Goal: Task Accomplishment & Management: Use online tool/utility

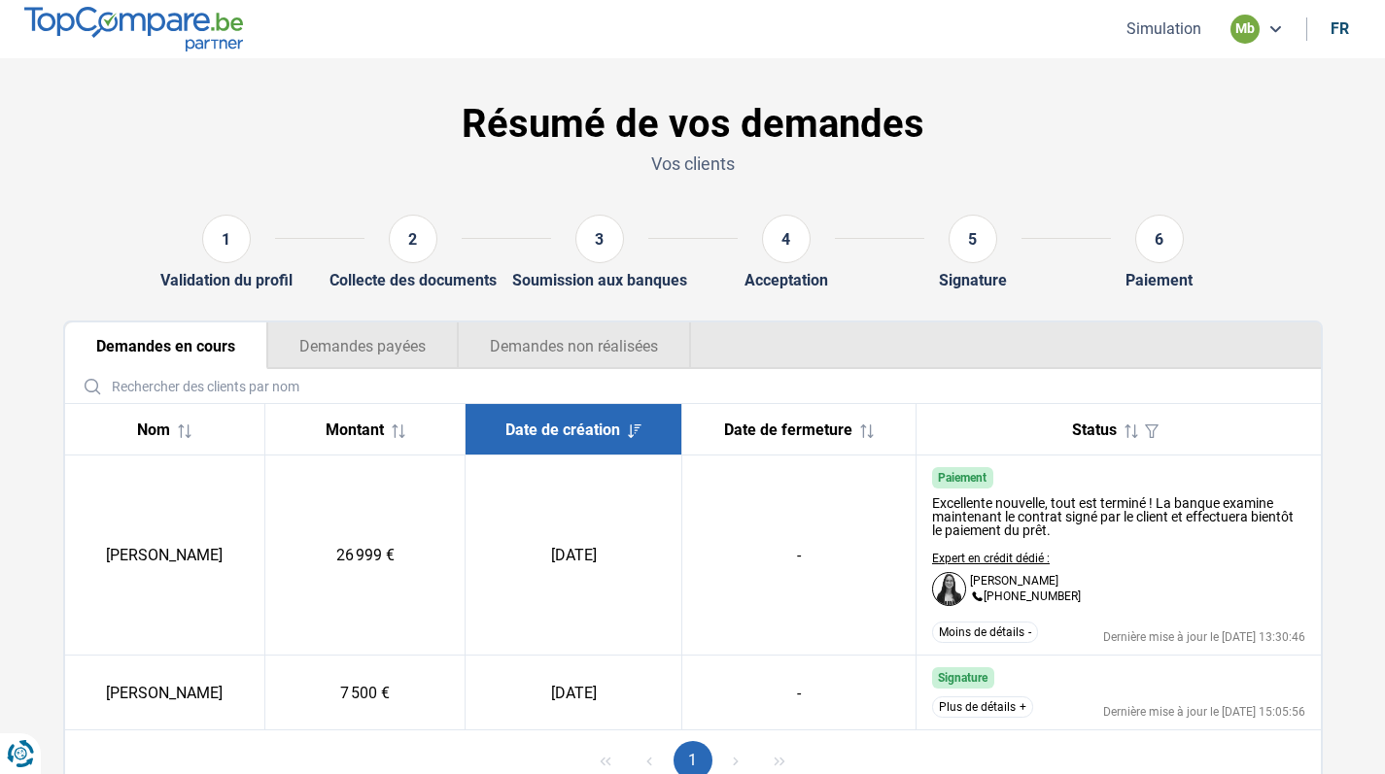
click at [1159, 39] on button "Simulation" at bounding box center [1163, 28] width 86 height 20
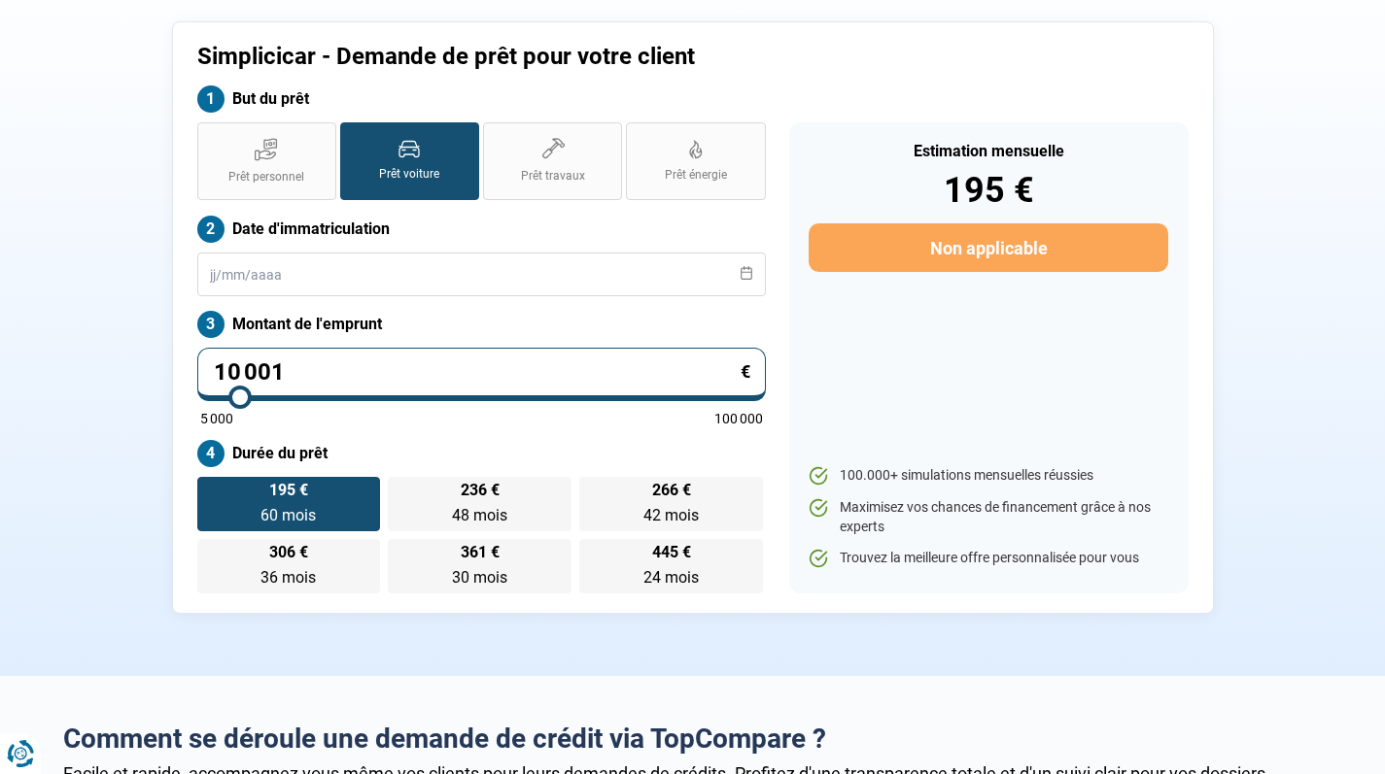
scroll to position [103, 0]
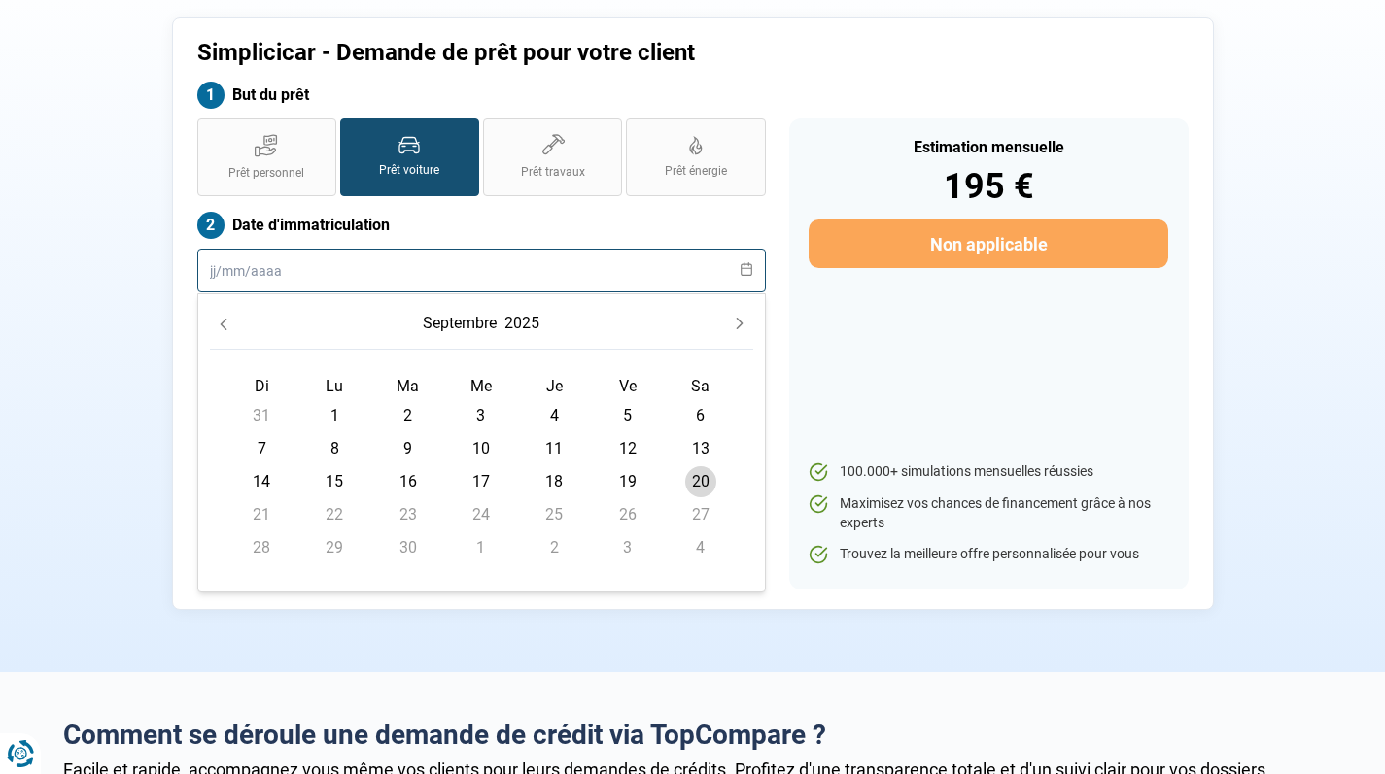
click at [502, 285] on input "text" at bounding box center [481, 271] width 568 height 44
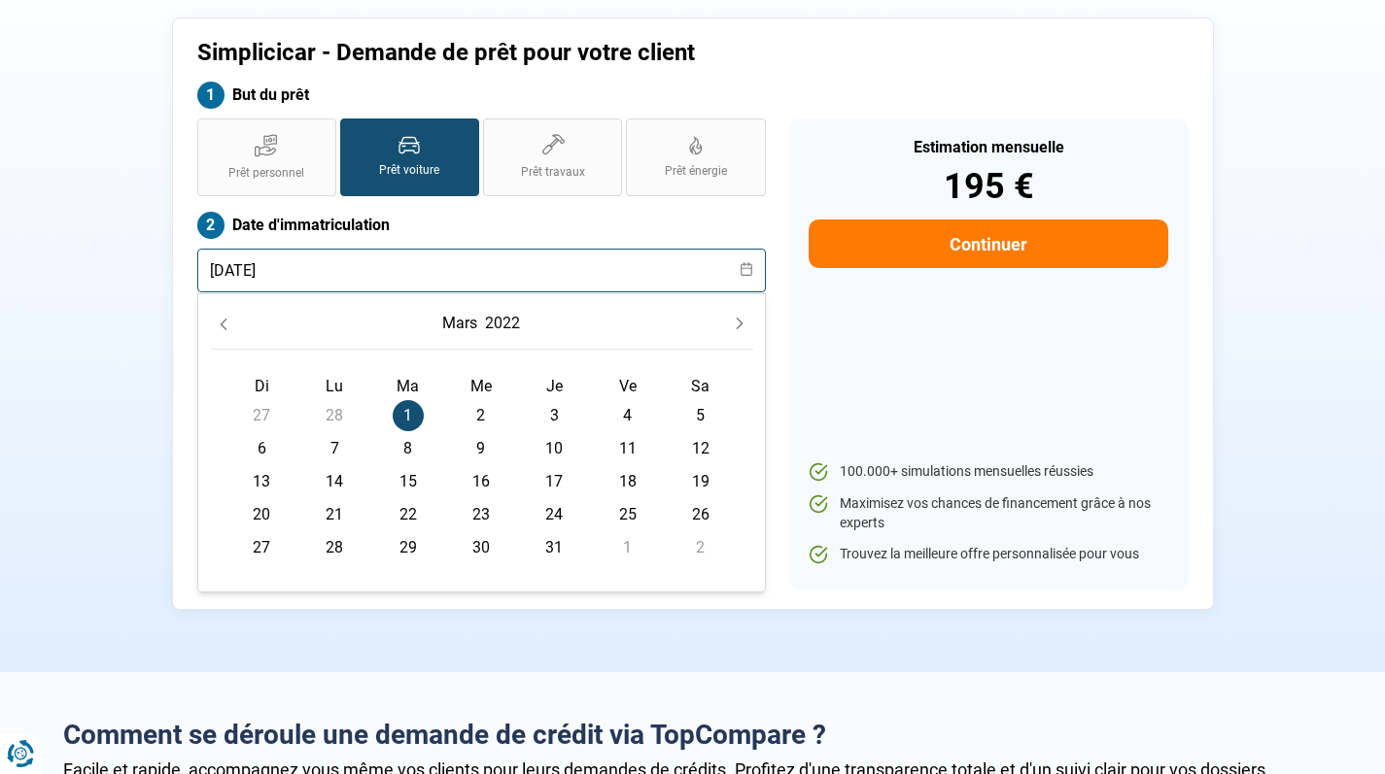
type input "[DATE]"
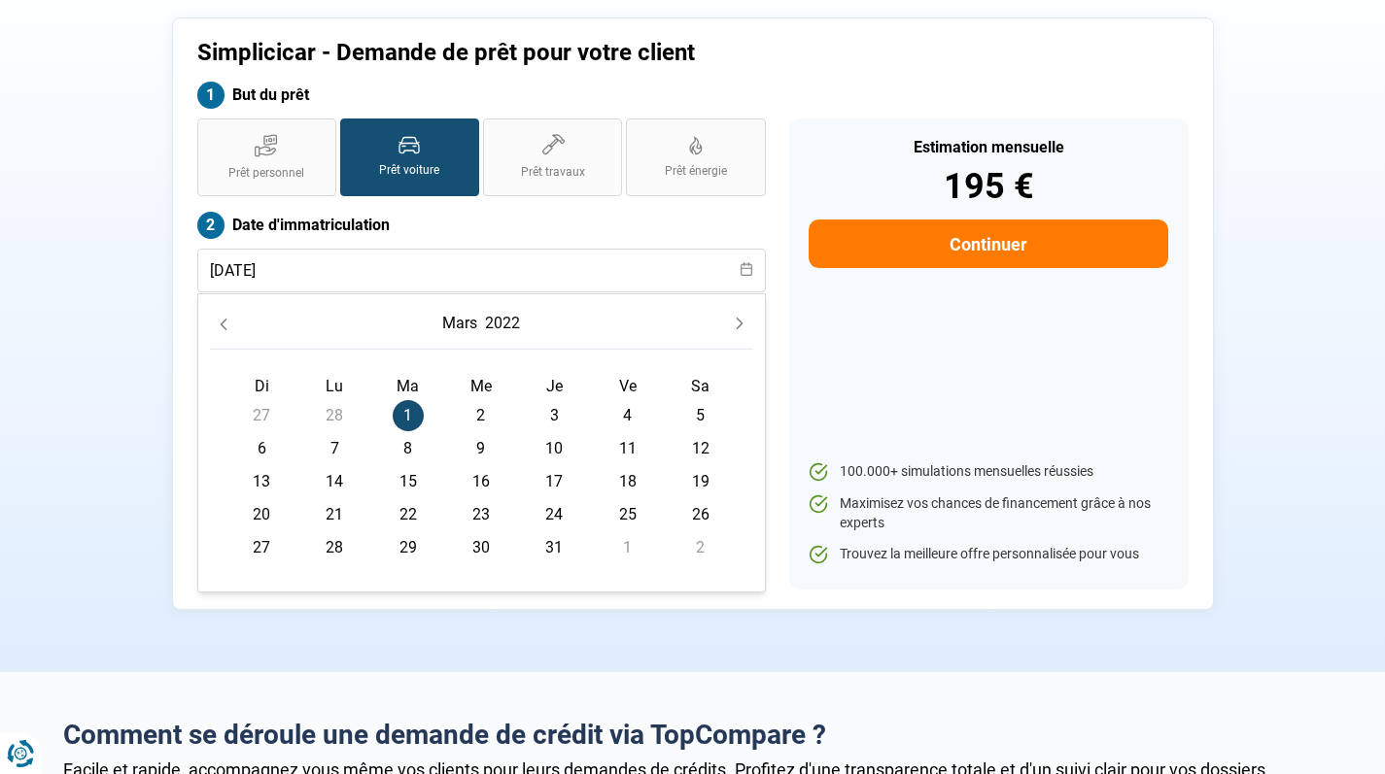
click at [412, 413] on span "1" at bounding box center [408, 415] width 31 height 31
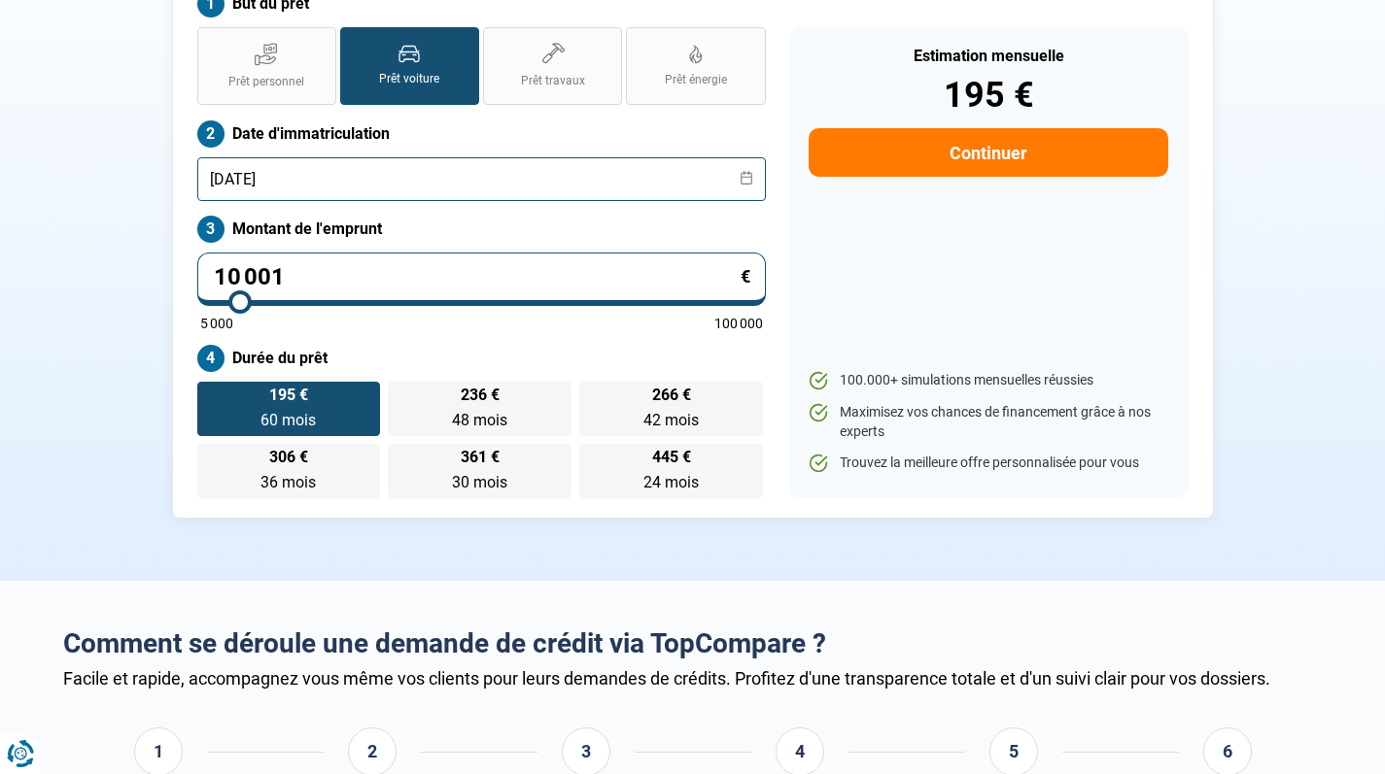
scroll to position [221, 0]
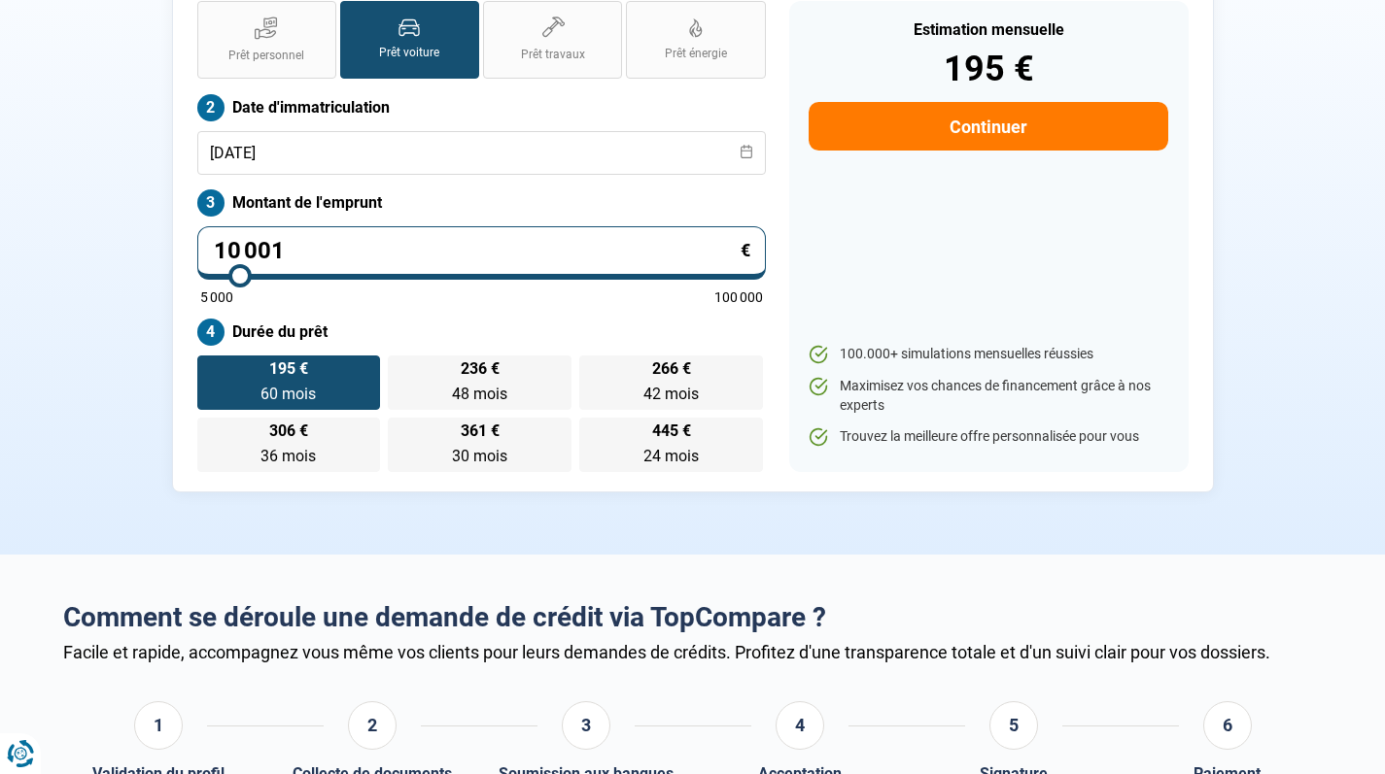
drag, startPoint x: 398, startPoint y: 251, endPoint x: 205, endPoint y: 245, distance: 193.4
click at [205, 245] on input "10 001" at bounding box center [481, 252] width 568 height 53
type input "4"
type input "5000"
type input "42"
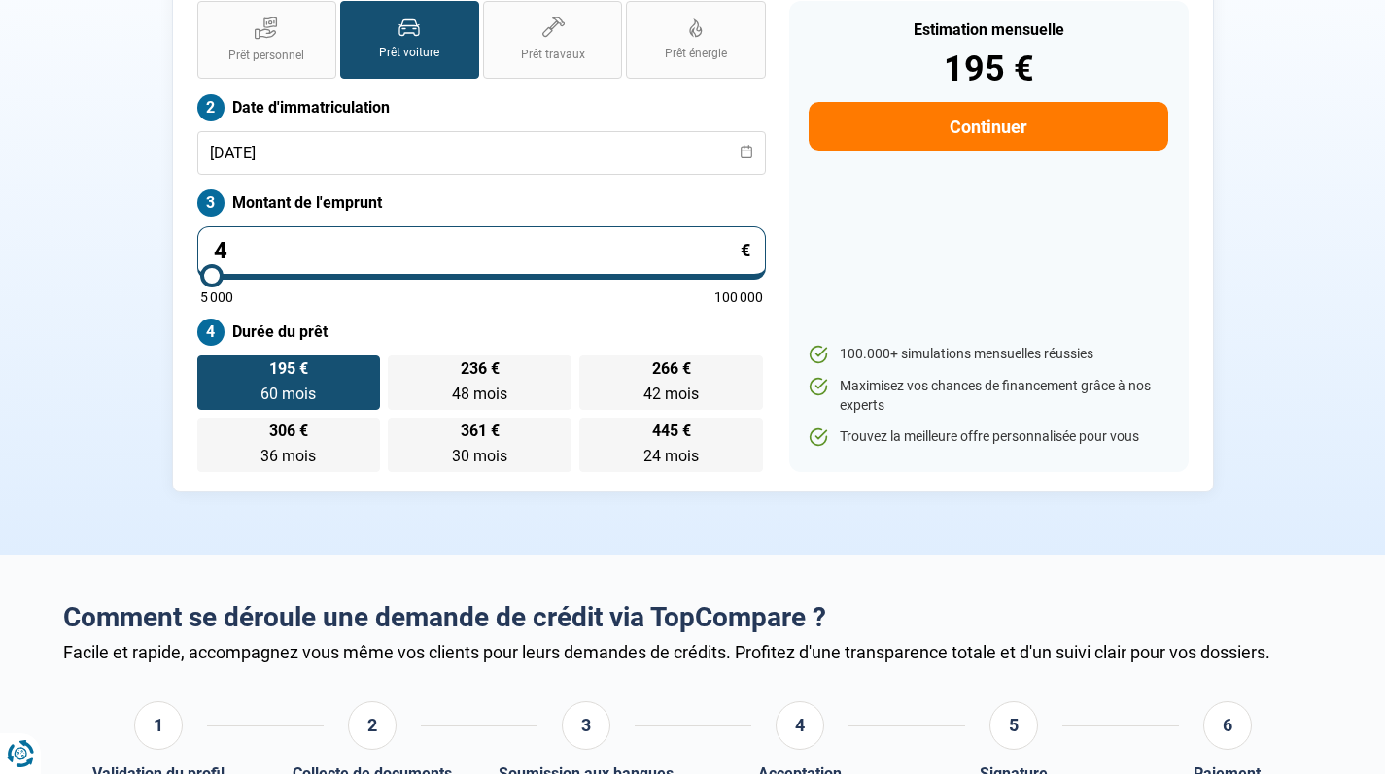
type input "5000"
type input "429"
type input "5000"
type input "4 299"
type input "5000"
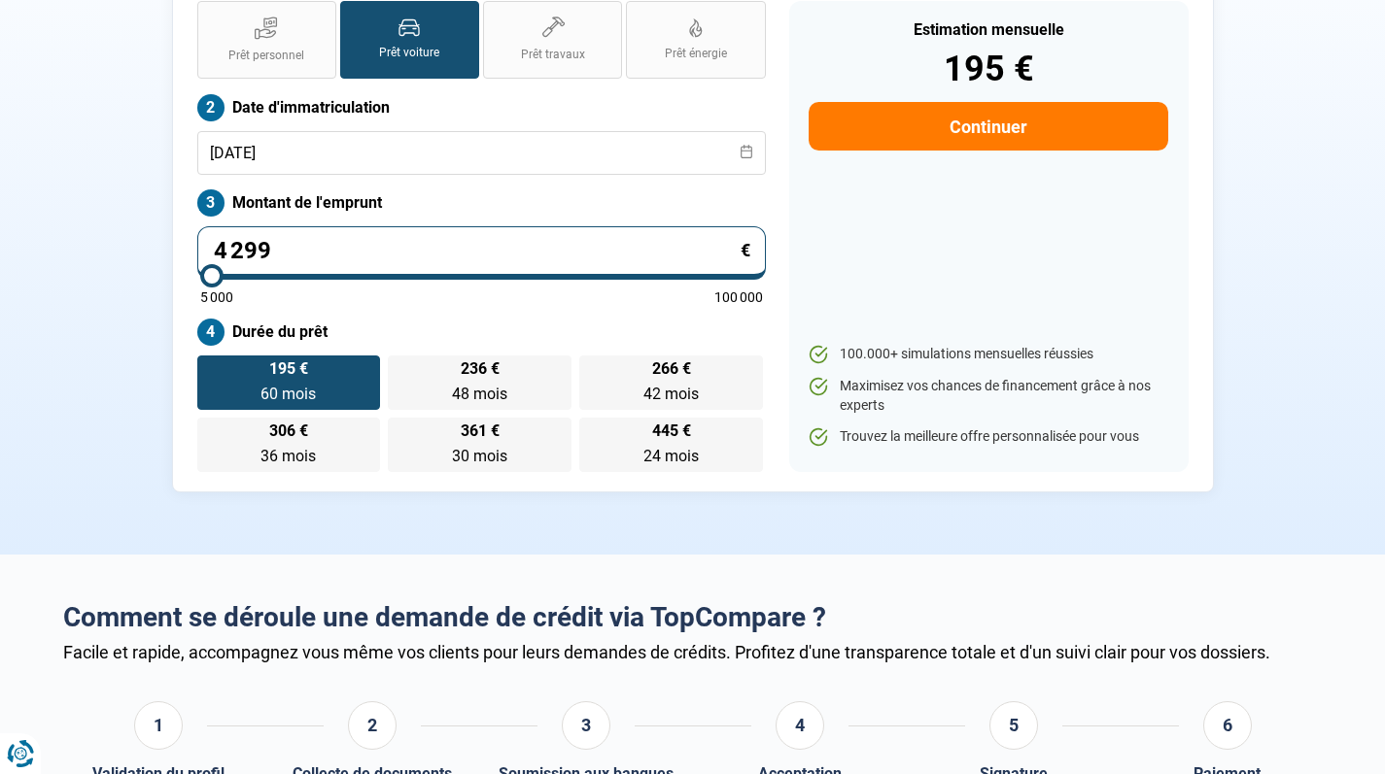
type input "42 999"
type input "43000"
click at [464, 319] on label "Durée du prêt" at bounding box center [481, 332] width 568 height 27
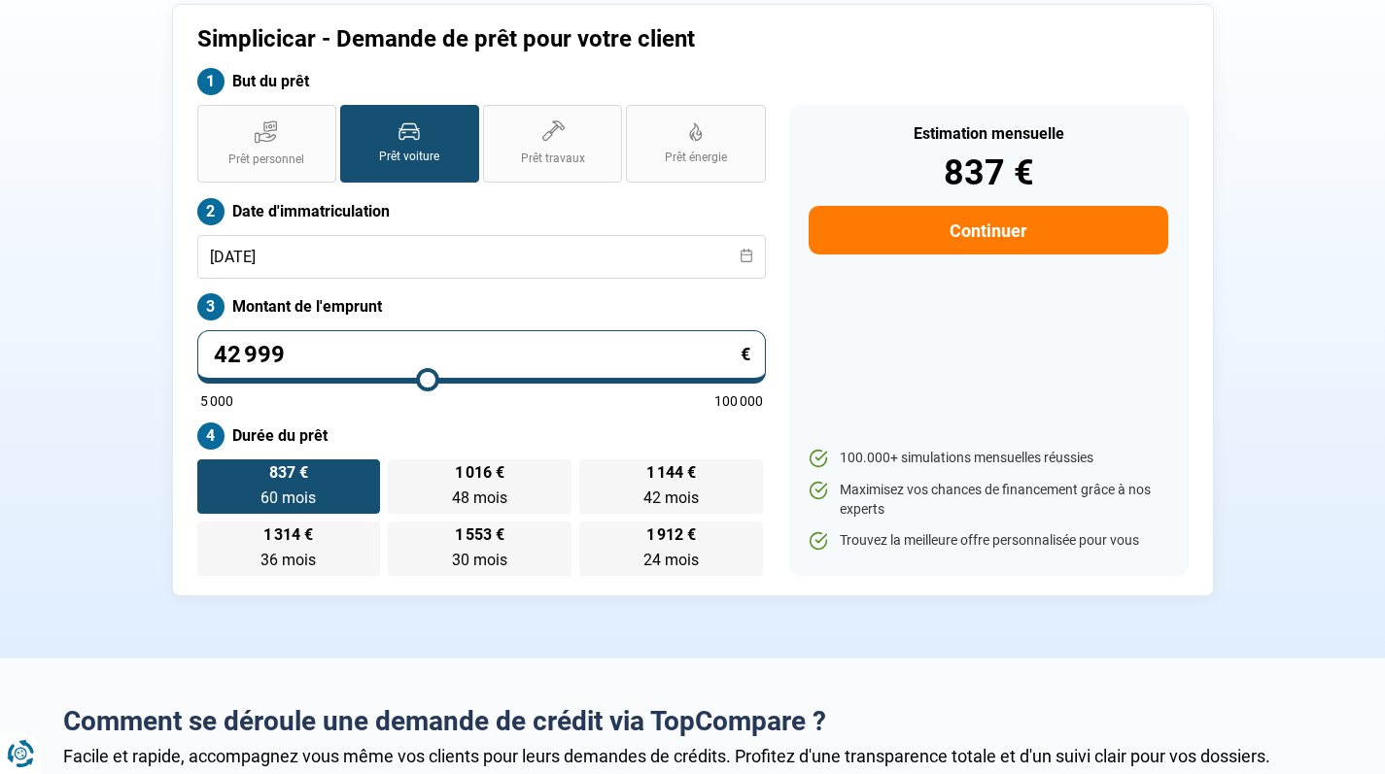
scroll to position [118, 0]
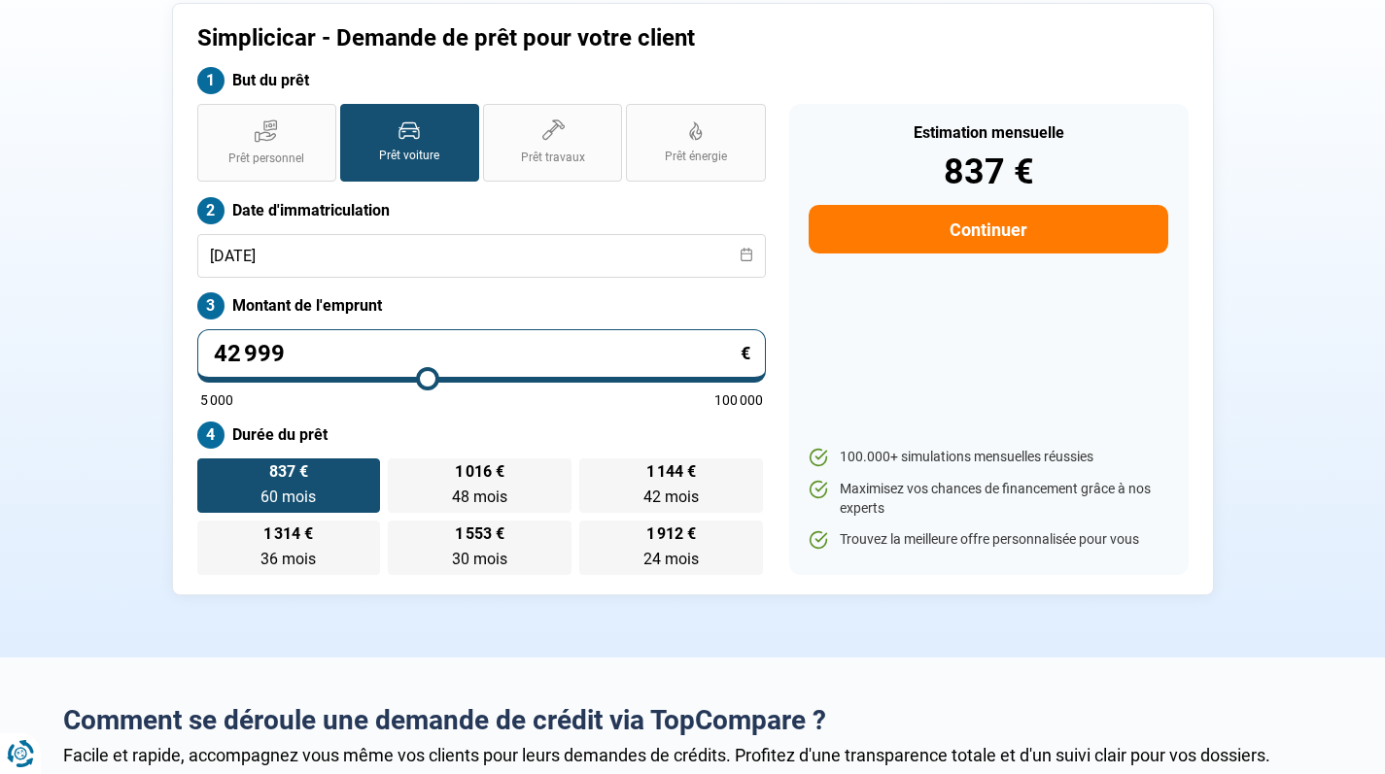
click at [239, 347] on input "42 999" at bounding box center [481, 355] width 568 height 53
drag, startPoint x: 294, startPoint y: 351, endPoint x: 227, endPoint y: 351, distance: 67.0
click at [227, 351] on input "42 999" at bounding box center [481, 355] width 568 height 53
type input "4"
type input "5000"
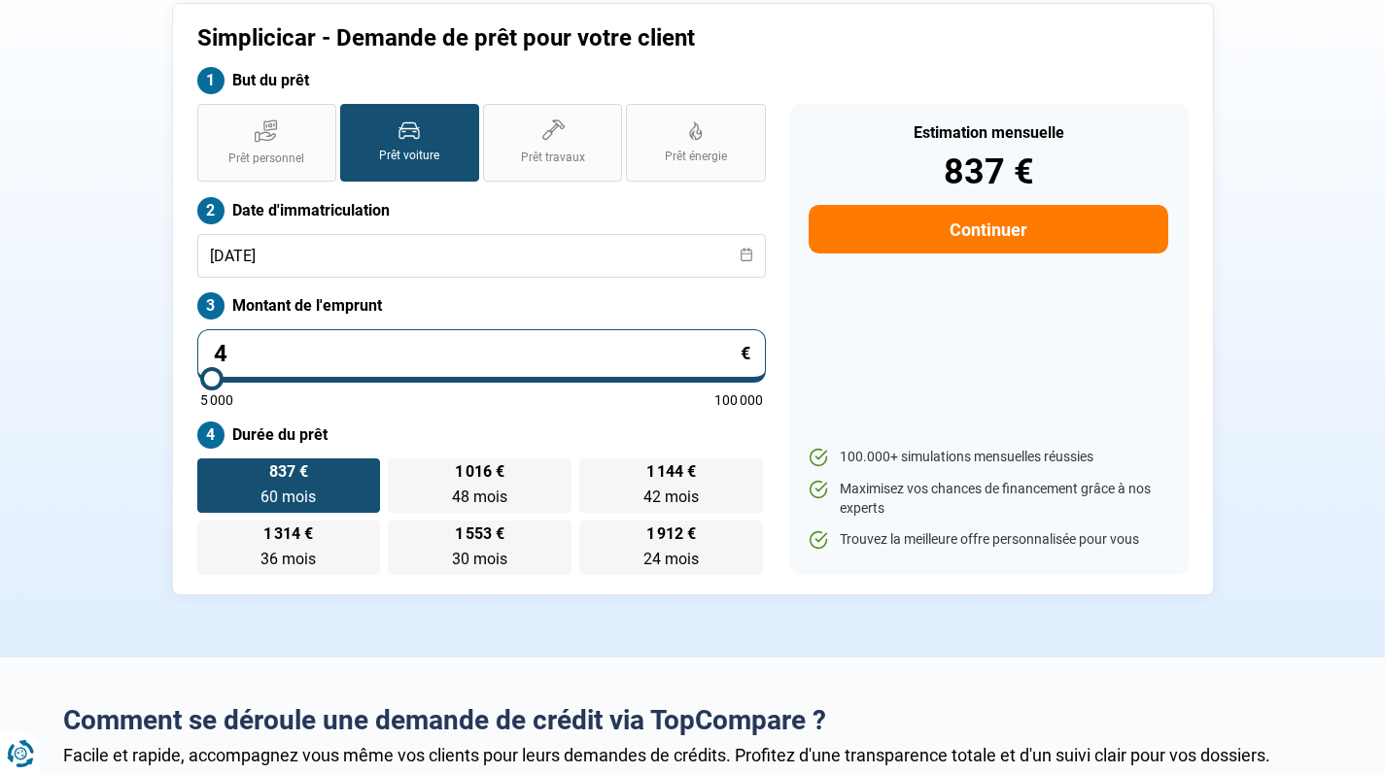
type input "0"
type input "5000"
type input "2"
type input "5000"
type input "27"
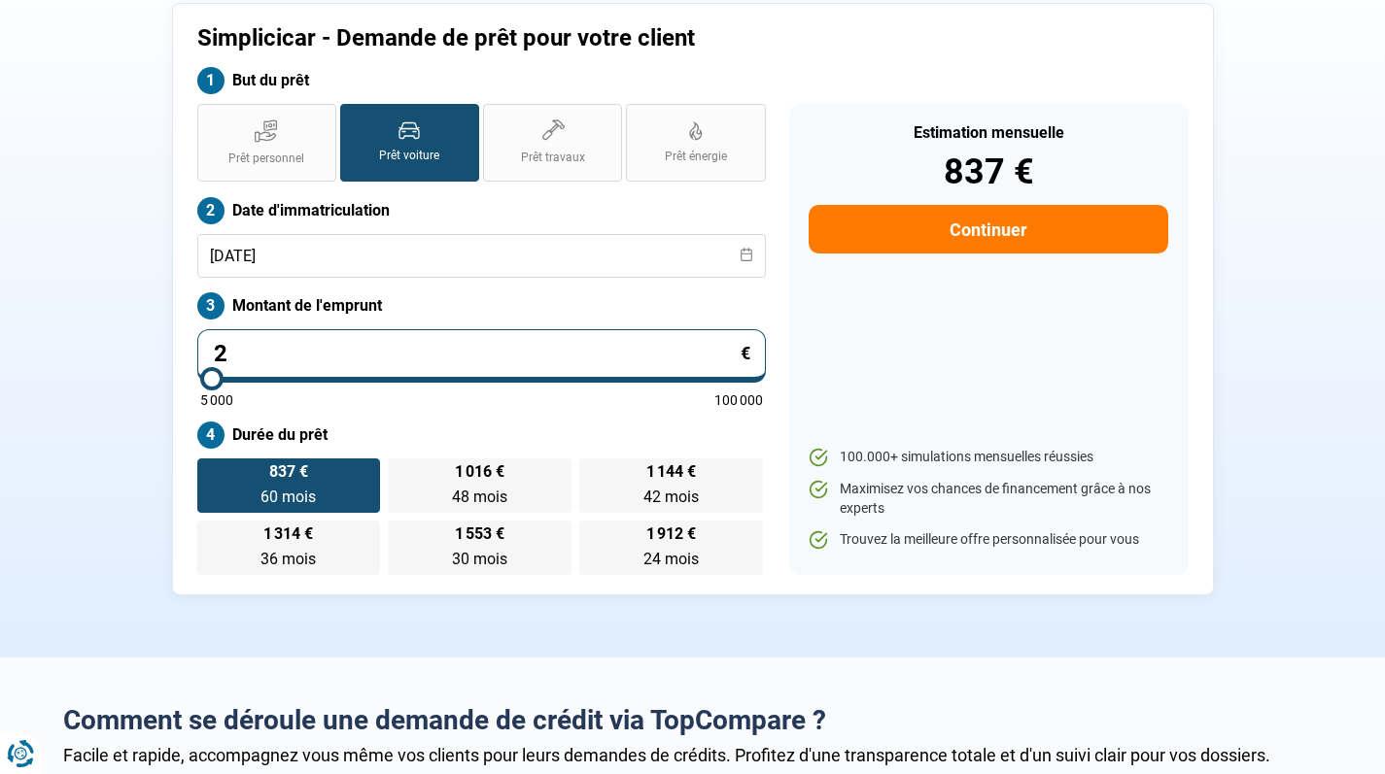
type input "5000"
type input "279"
type input "5000"
type input "2 799"
type input "5000"
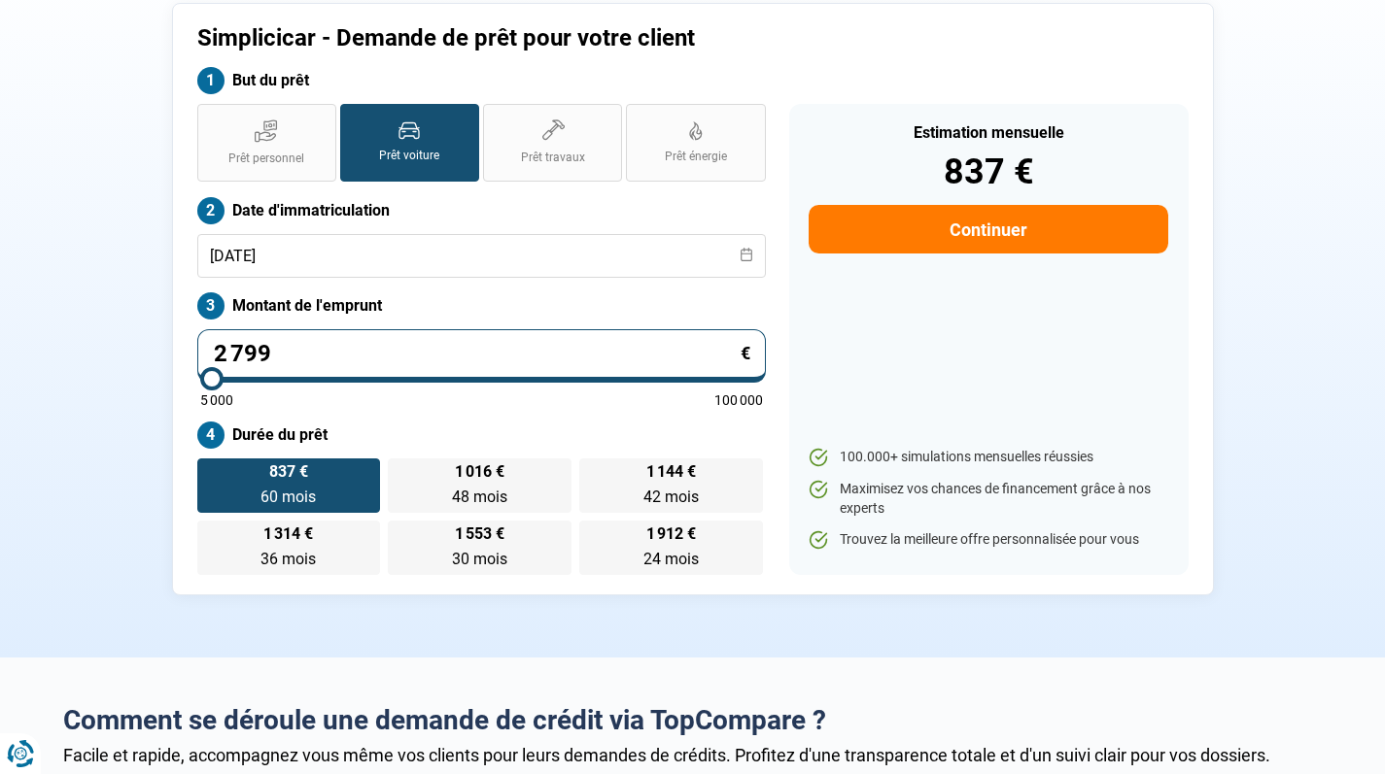
type input "27 999"
type input "28000"
type input "2 799"
type input "5000"
type input "279"
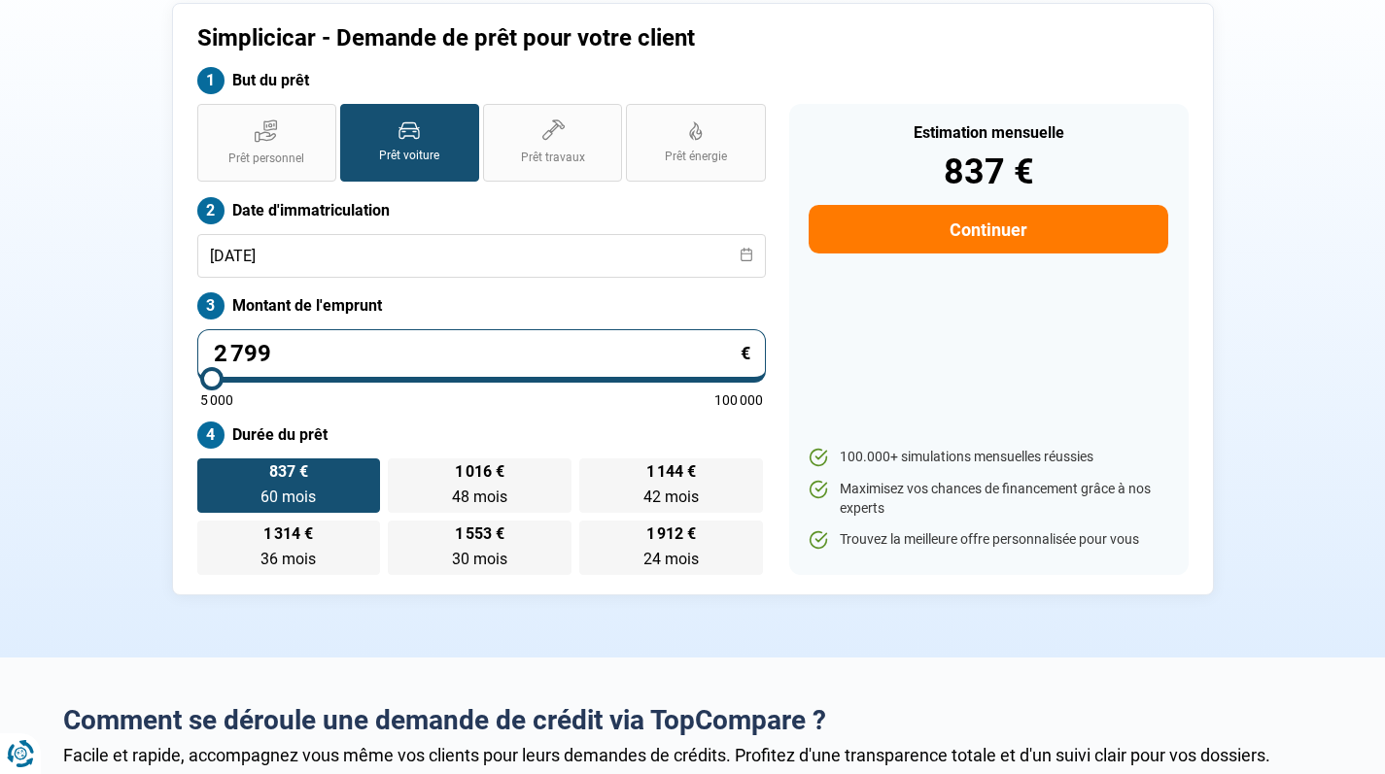
type input "5000"
type input "27"
type input "5000"
type input "2"
type input "5000"
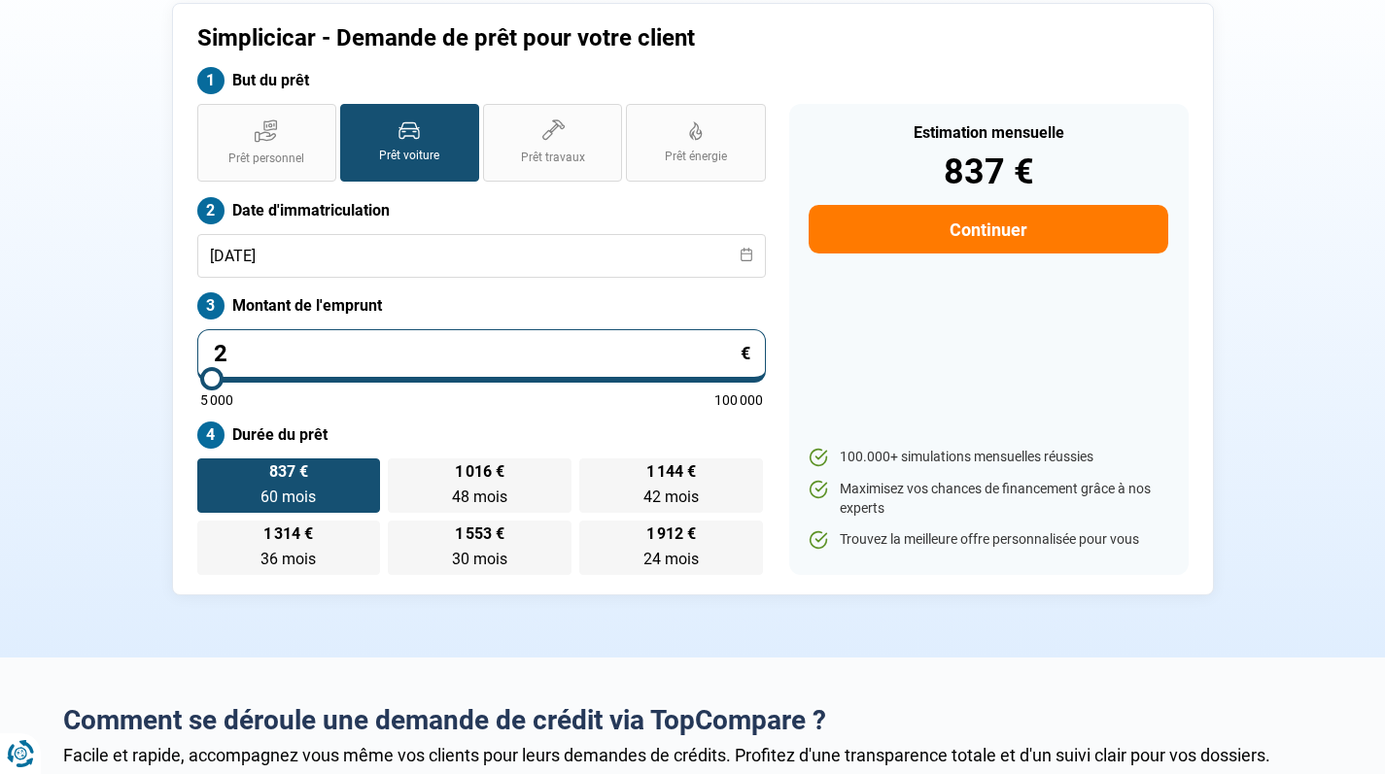
type input "0"
type input "5000"
type input "3"
type input "5000"
type input "37"
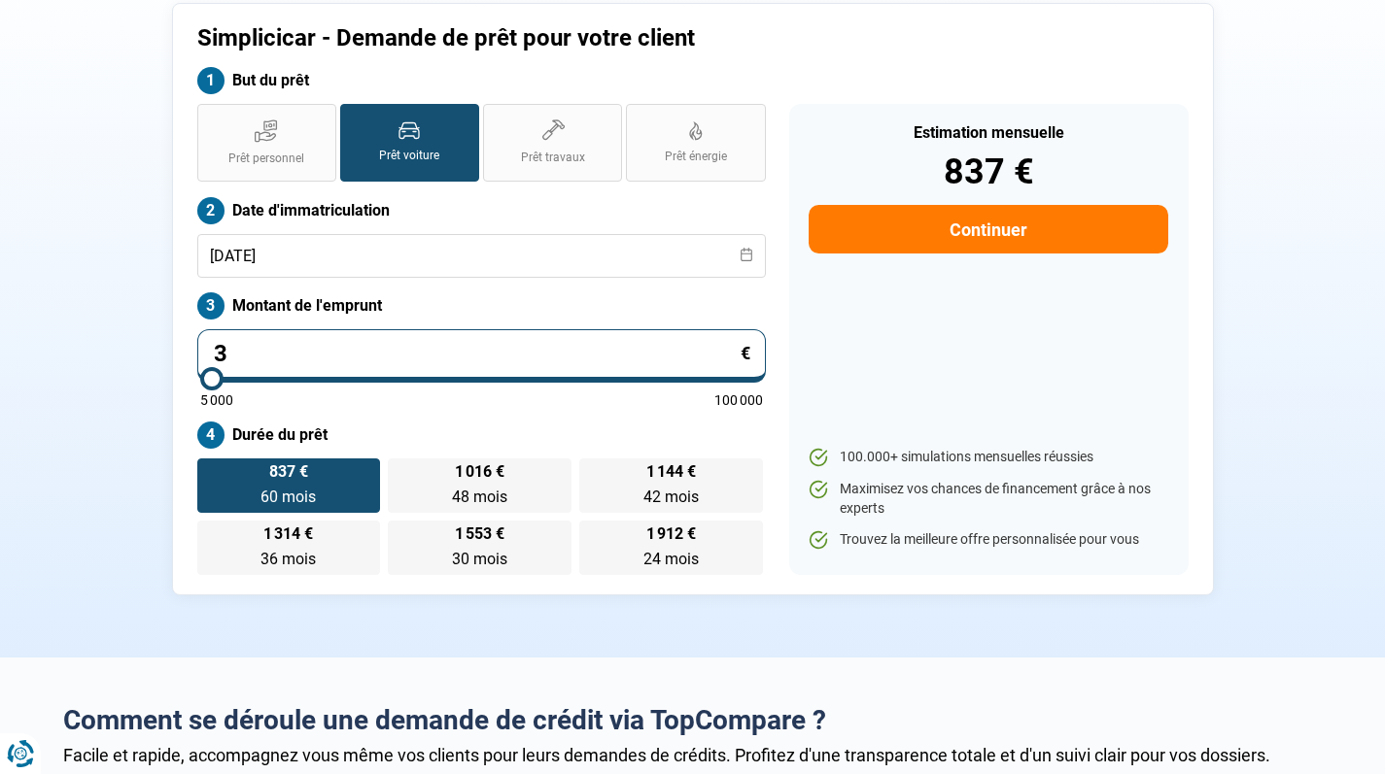
type input "5000"
type input "379"
type input "5000"
type input "3 799"
type input "5000"
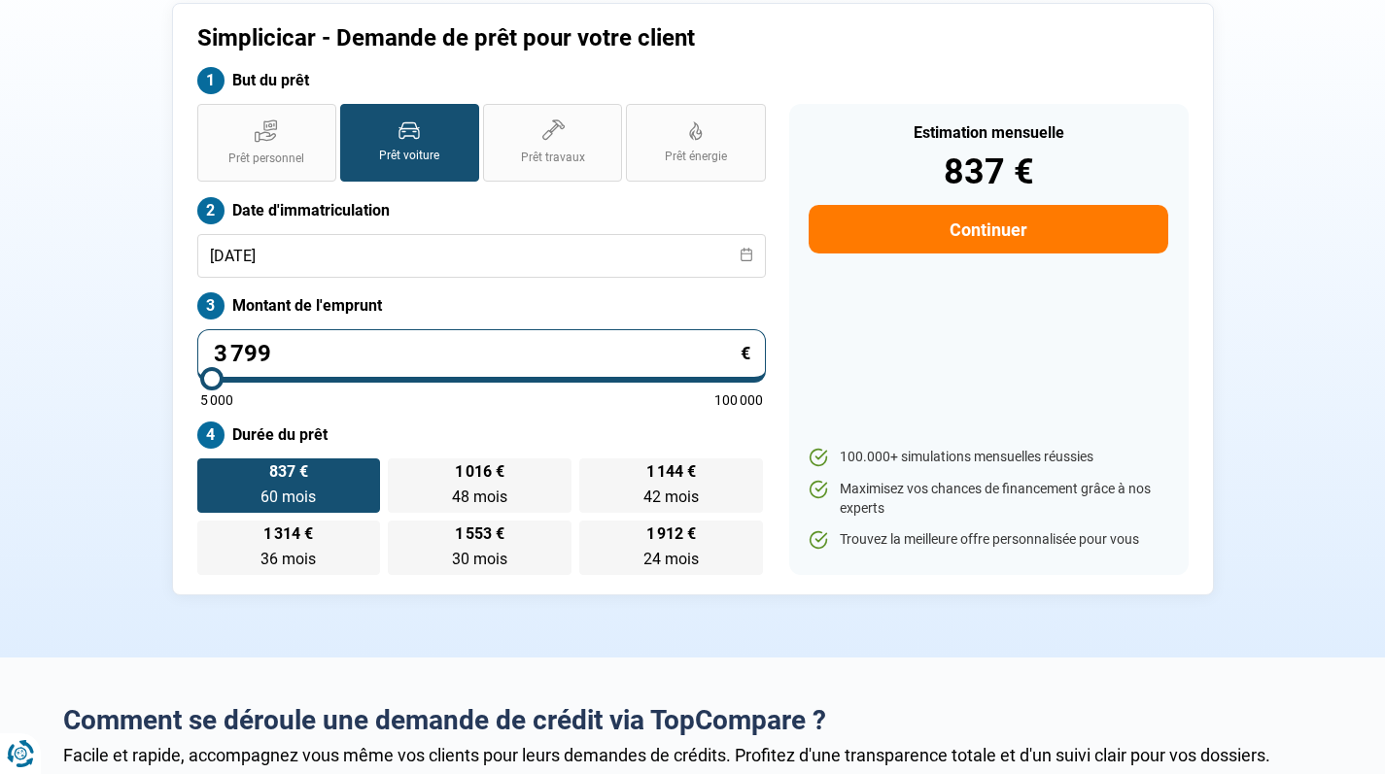
type input "37 999"
type input "38000"
click at [465, 411] on div "Prêt personnel Prêt voiture Prêt travaux Prêt énergie Prêt voiture Date d'immat…" at bounding box center [482, 339] width 592 height 471
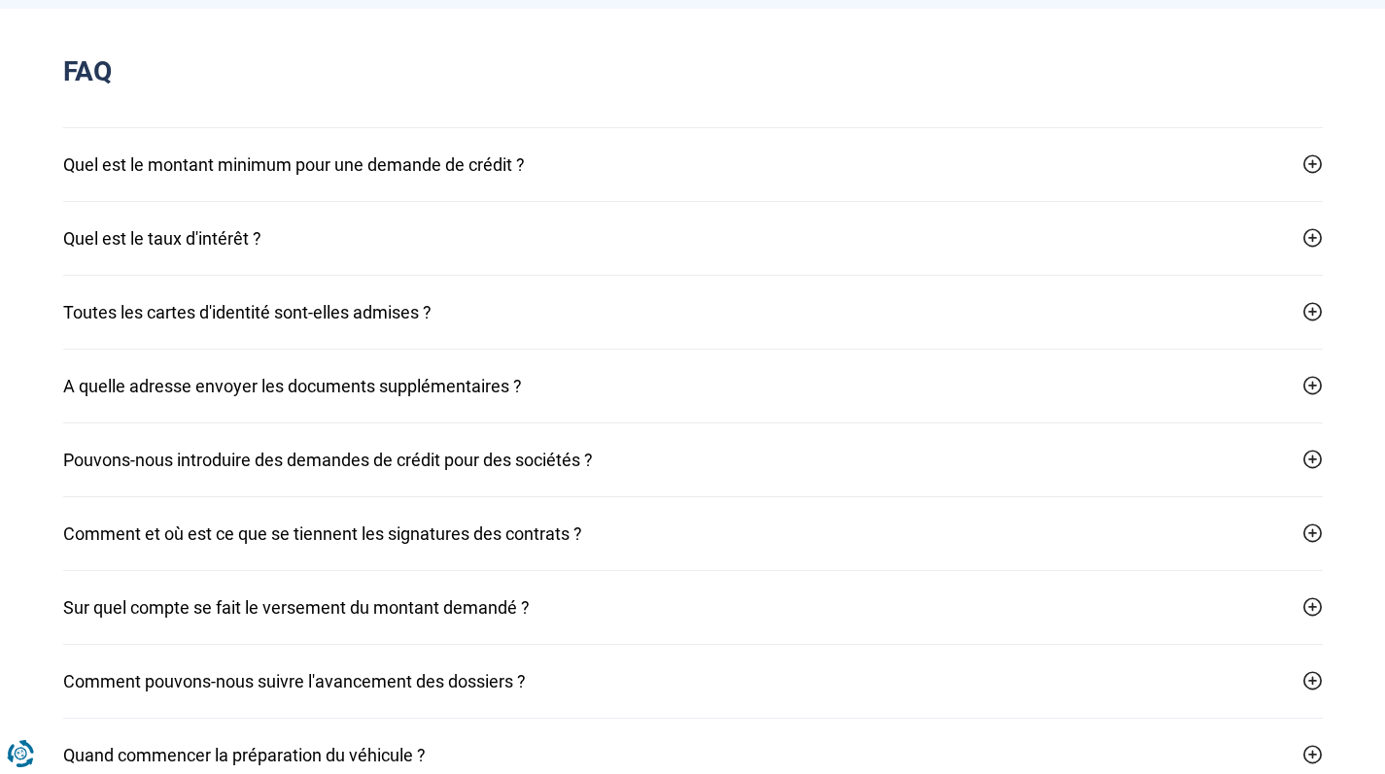
scroll to position [1808, 0]
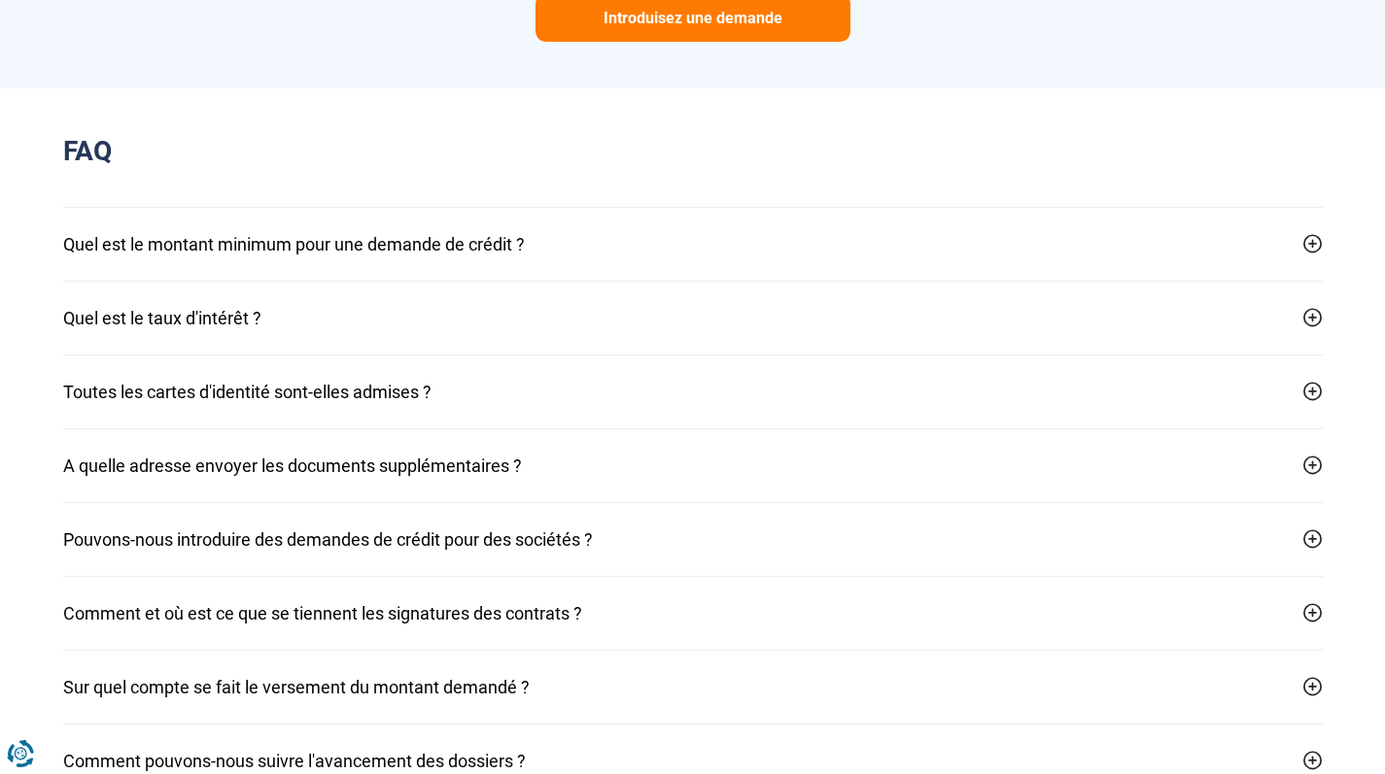
click at [411, 294] on button "Quel est le taux d'intérêt ?" at bounding box center [692, 318] width 1259 height 73
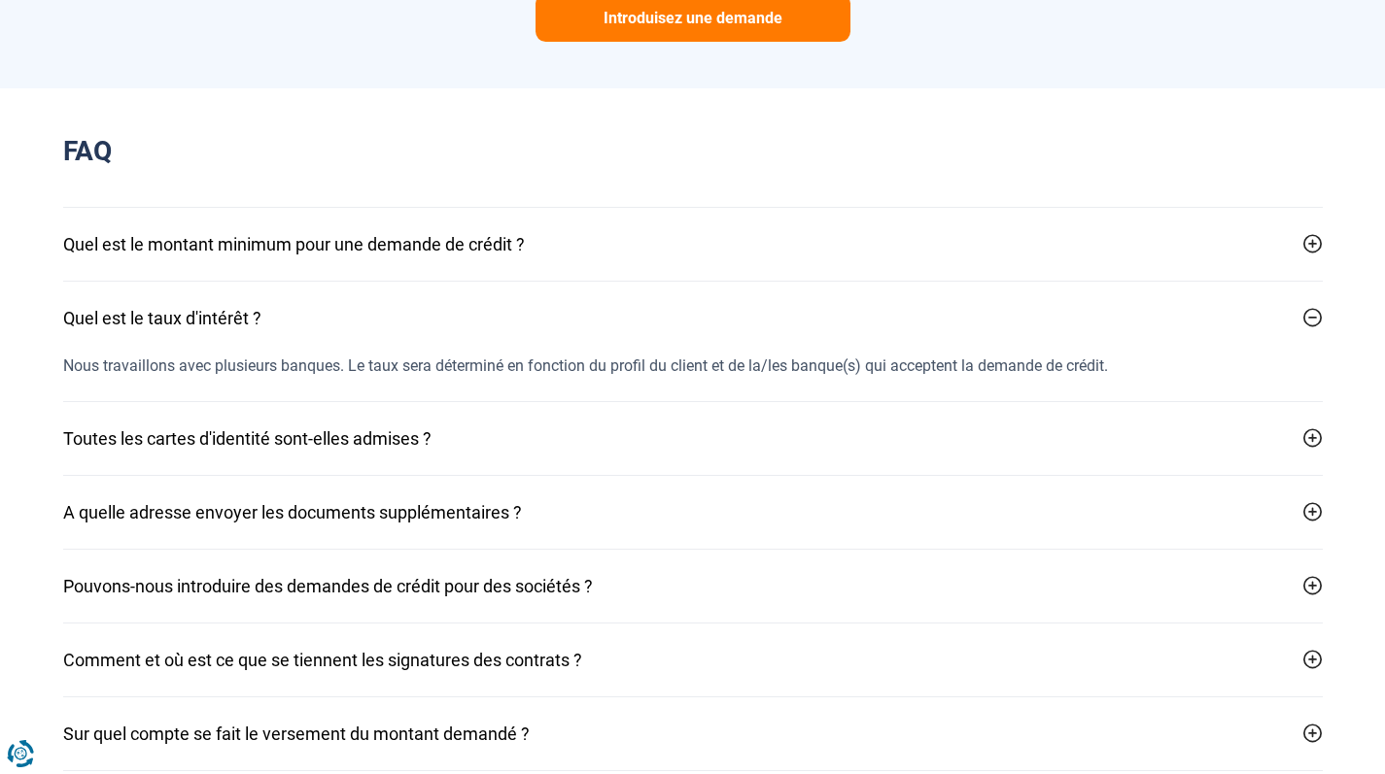
click at [411, 294] on button "Quel est le taux d'intérêt ?" at bounding box center [692, 318] width 1259 height 73
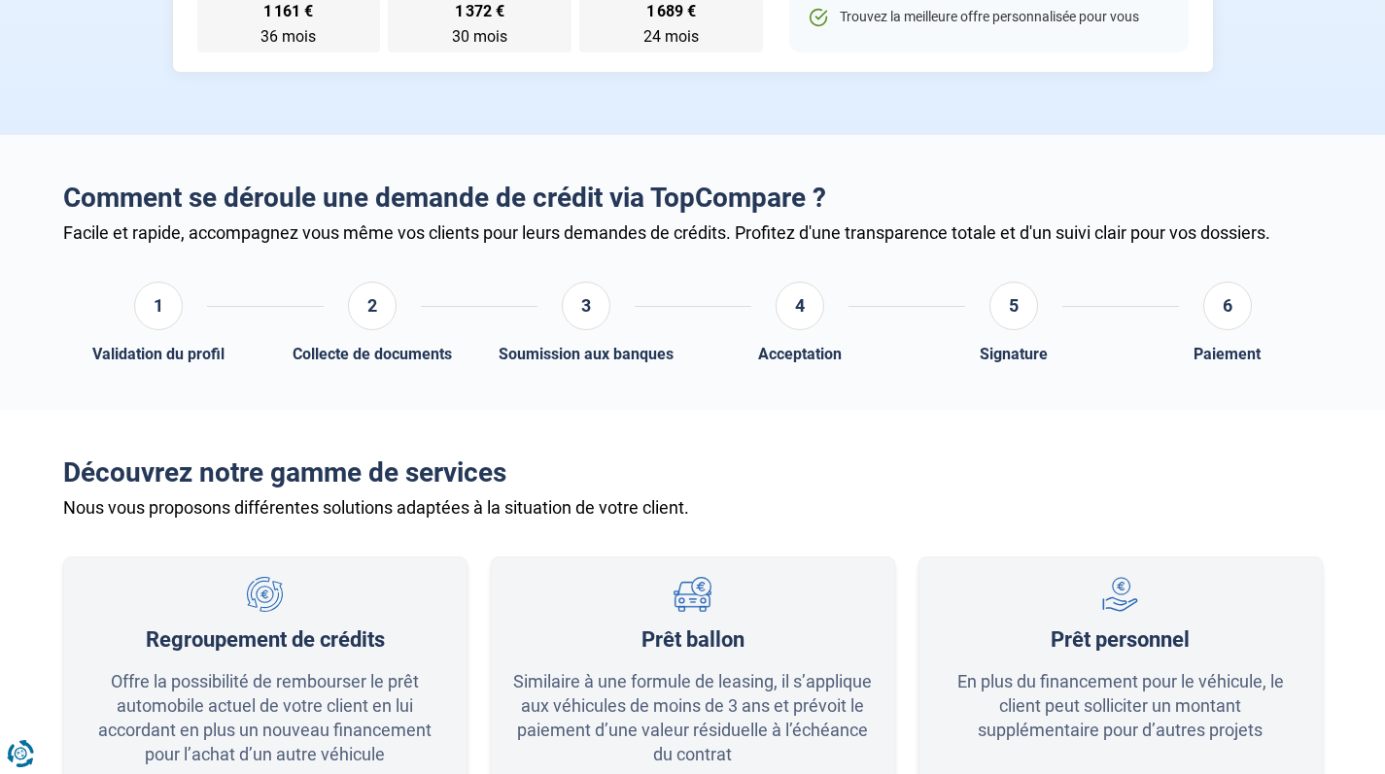
scroll to position [650, 0]
